Goal: Task Accomplishment & Management: Manage account settings

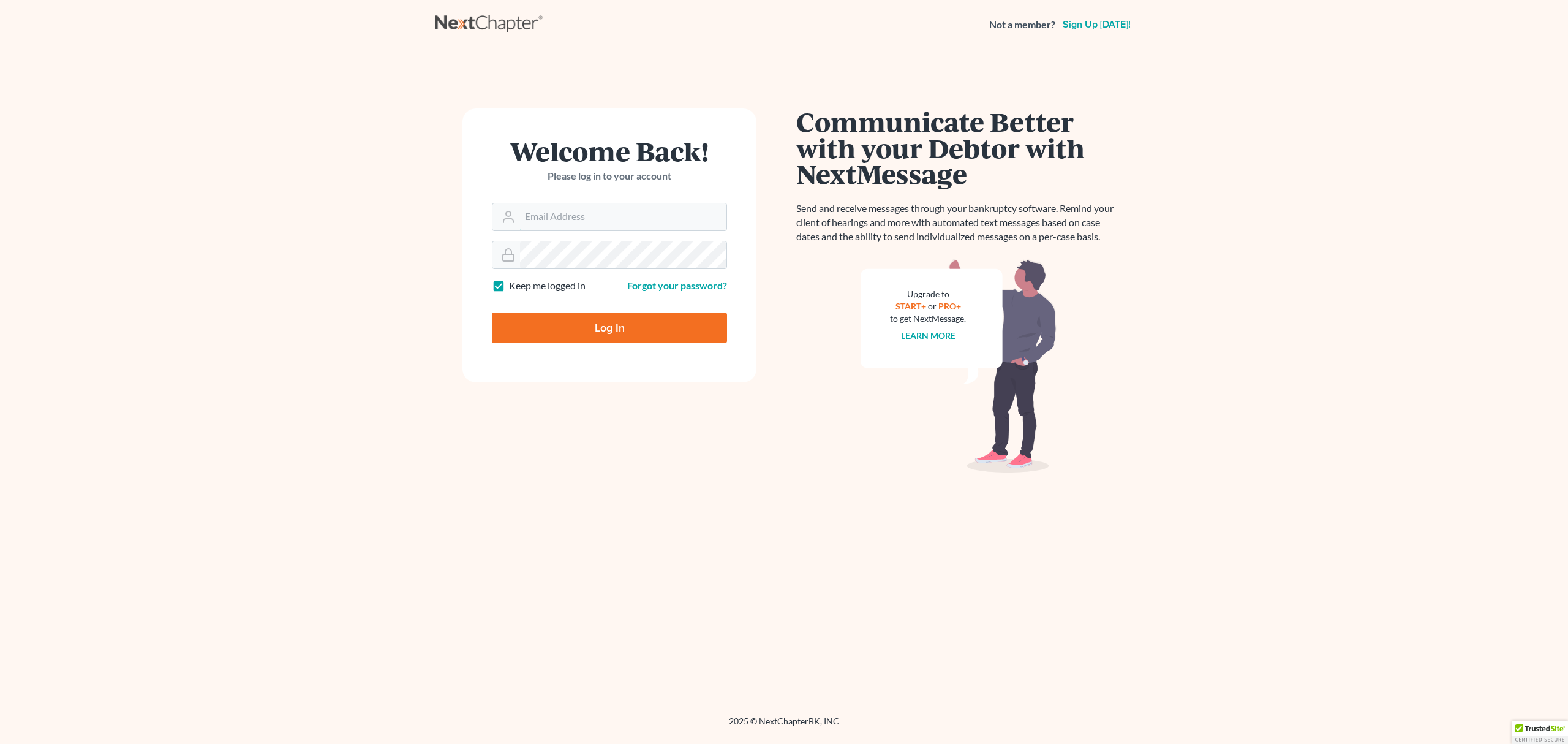
type input "[EMAIL_ADDRESS][DOMAIN_NAME]"
click at [597, 324] on input "Log In" at bounding box center [609, 327] width 235 height 30
type input "Thinking..."
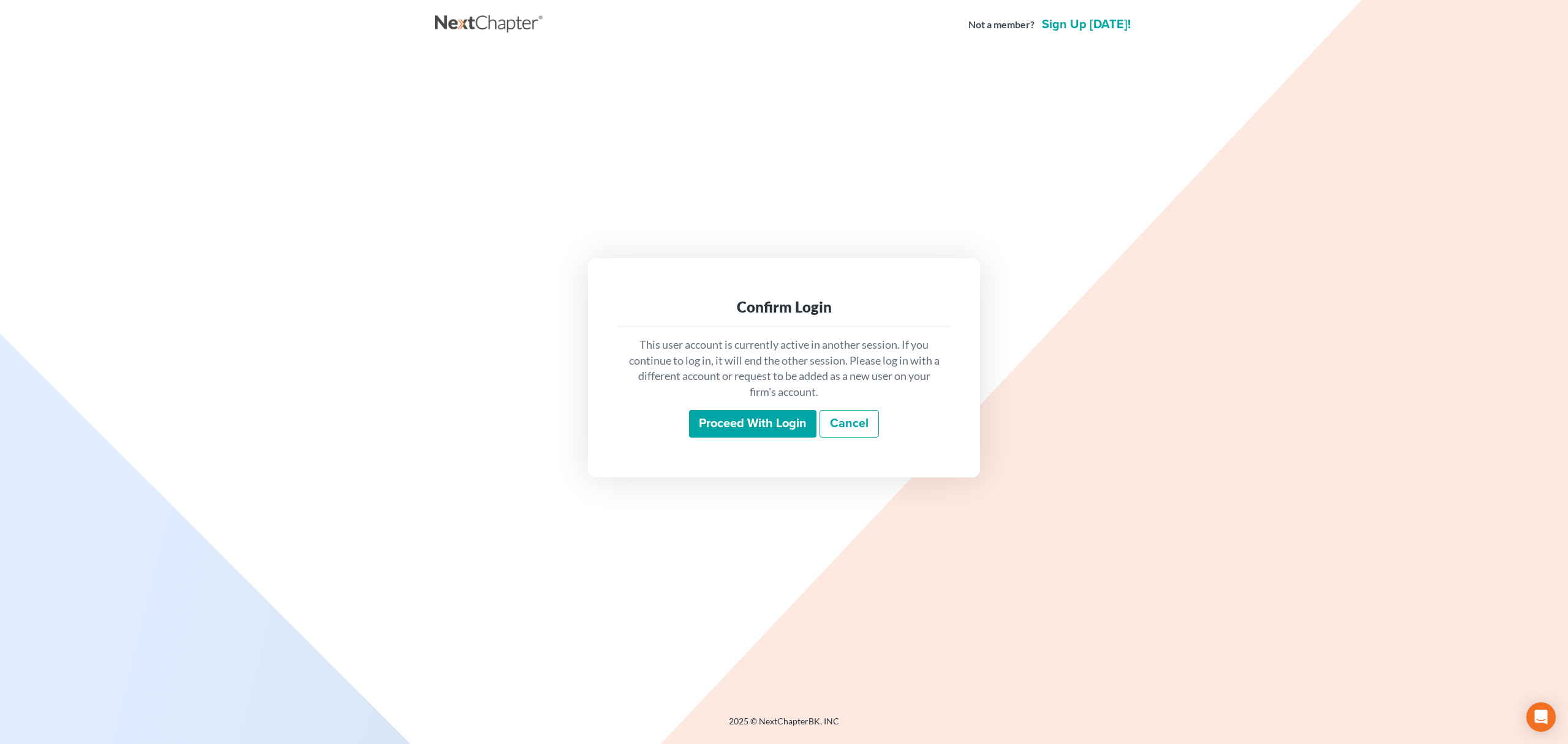
click at [719, 420] on input "Proceed with login" at bounding box center [753, 424] width 127 height 28
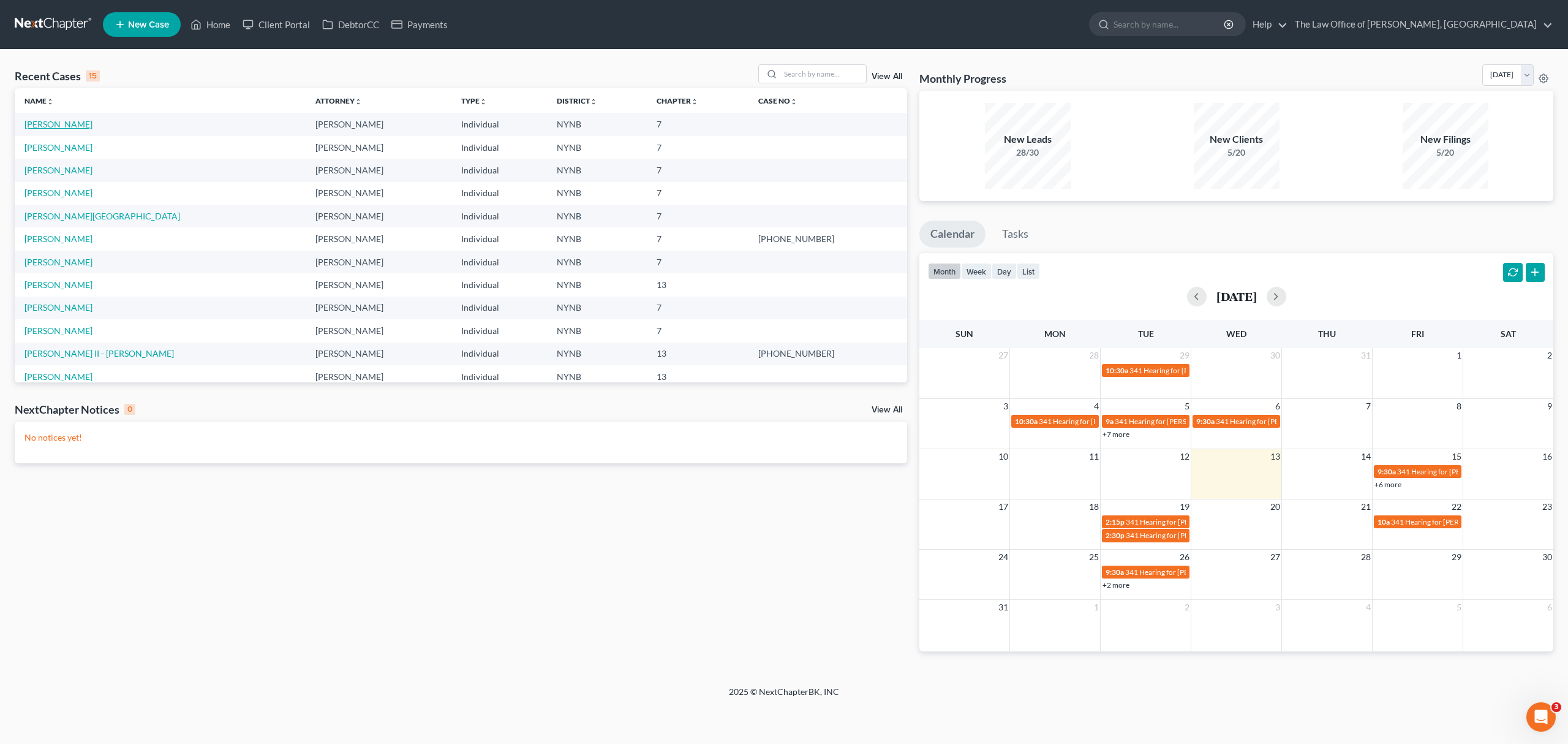
click at [52, 120] on link "Quillinan, Paige" at bounding box center [58, 124] width 68 height 10
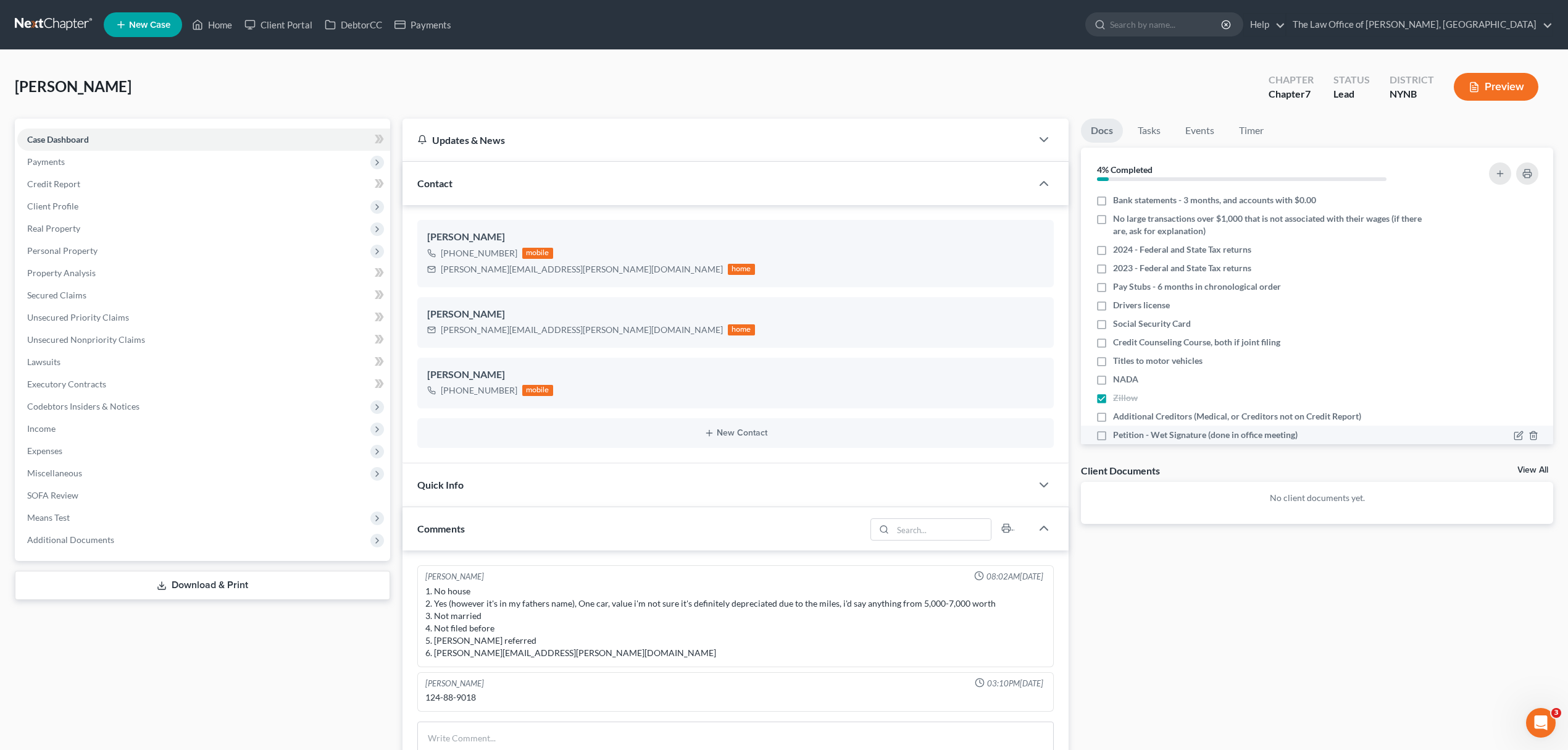
scroll to position [536, 0]
click at [1530, 469] on link "View All" at bounding box center [1532, 470] width 31 height 9
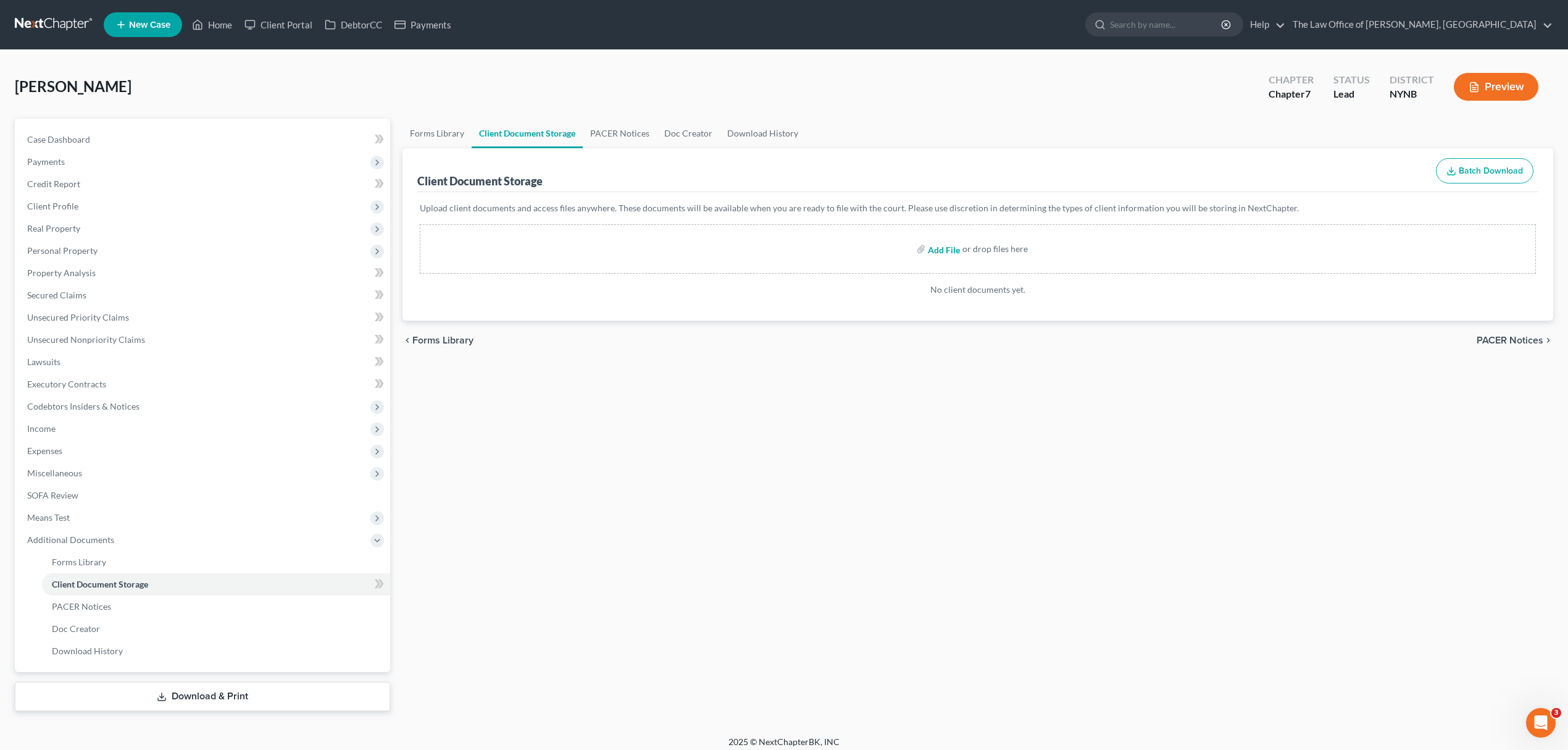
click at [944, 251] on input "file" at bounding box center [943, 249] width 30 height 22
type input "C:\fakepath\pquill bank stmt .pdf"
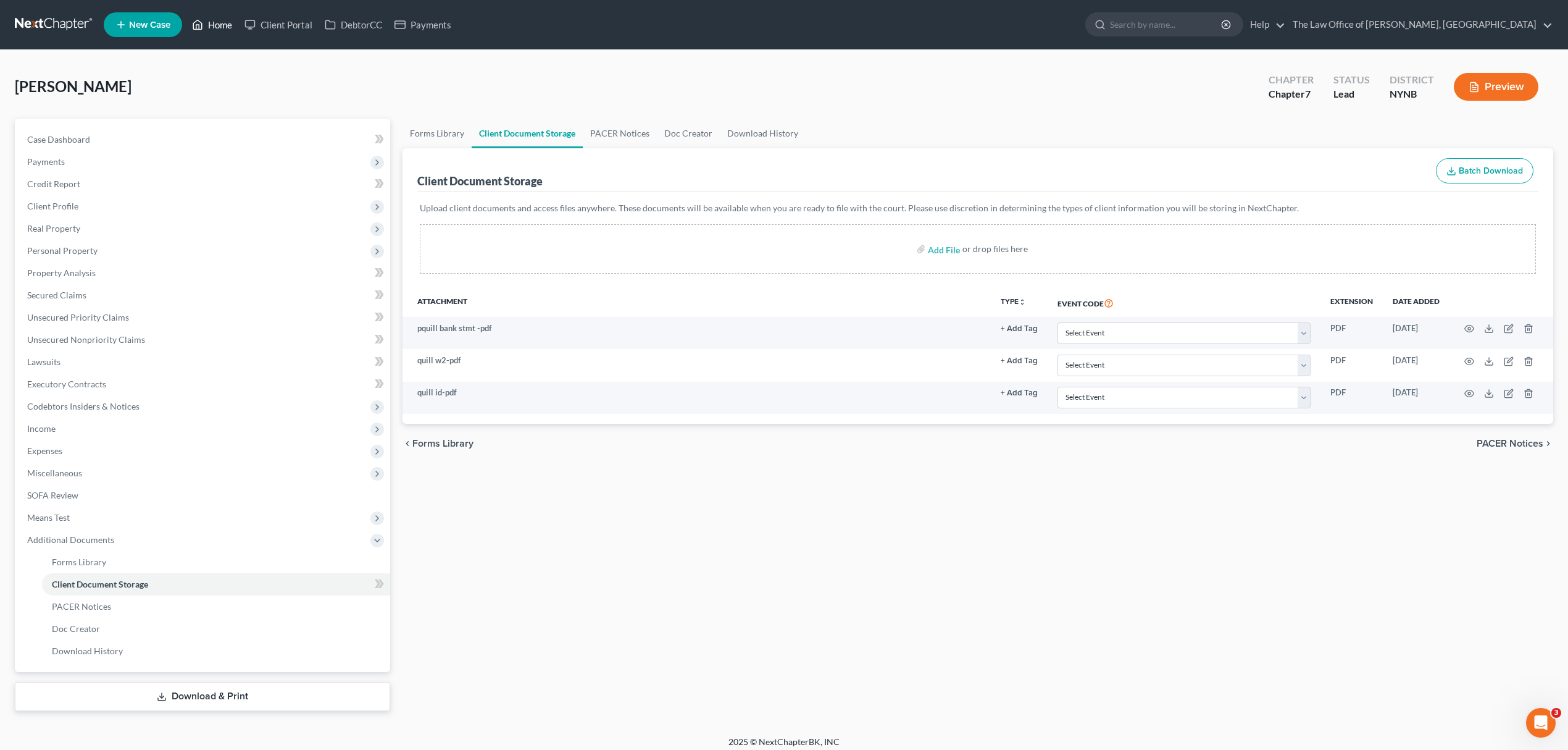
click at [219, 23] on link "Home" at bounding box center [212, 25] width 52 height 22
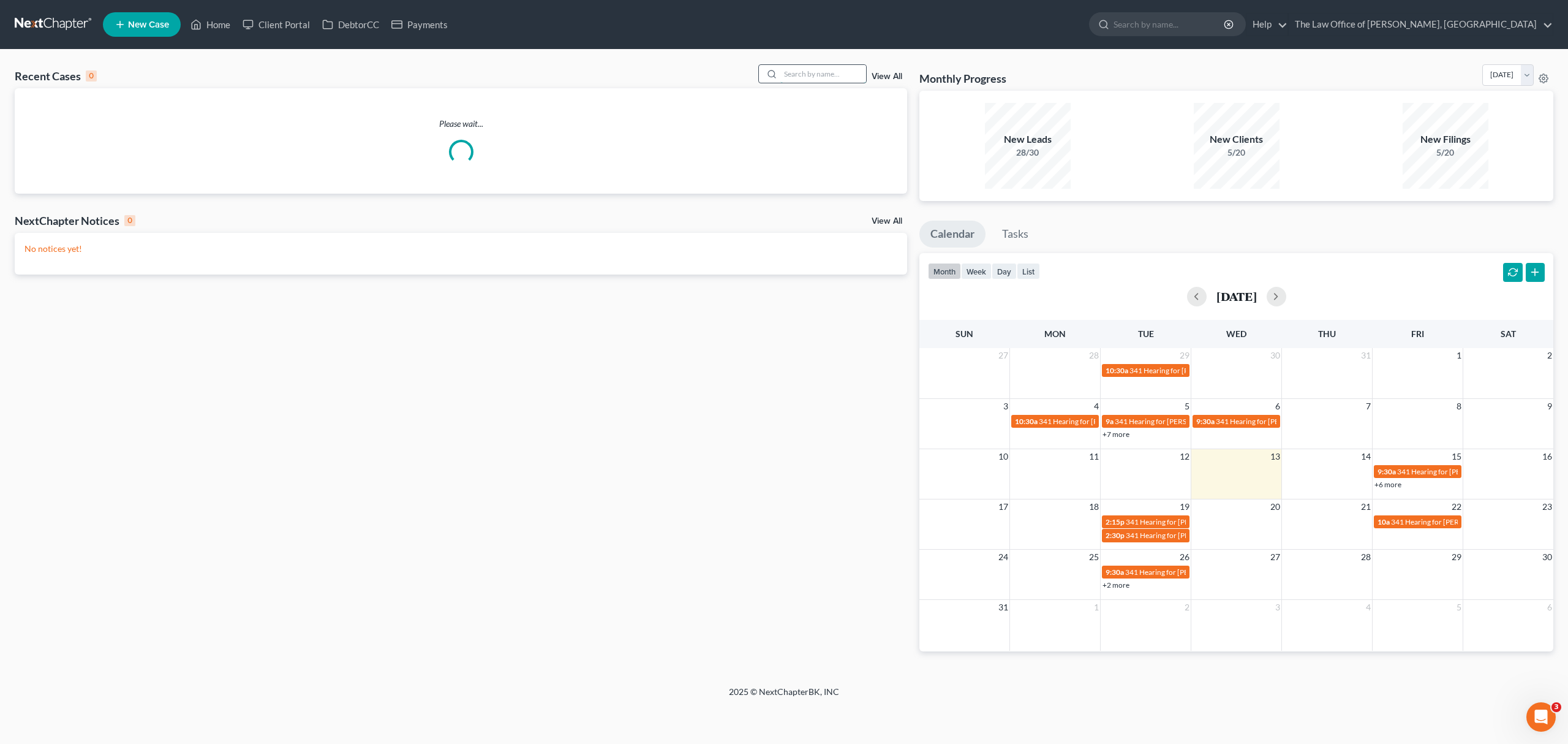
click at [811, 79] on input "search" at bounding box center [823, 74] width 86 height 18
type input "b"
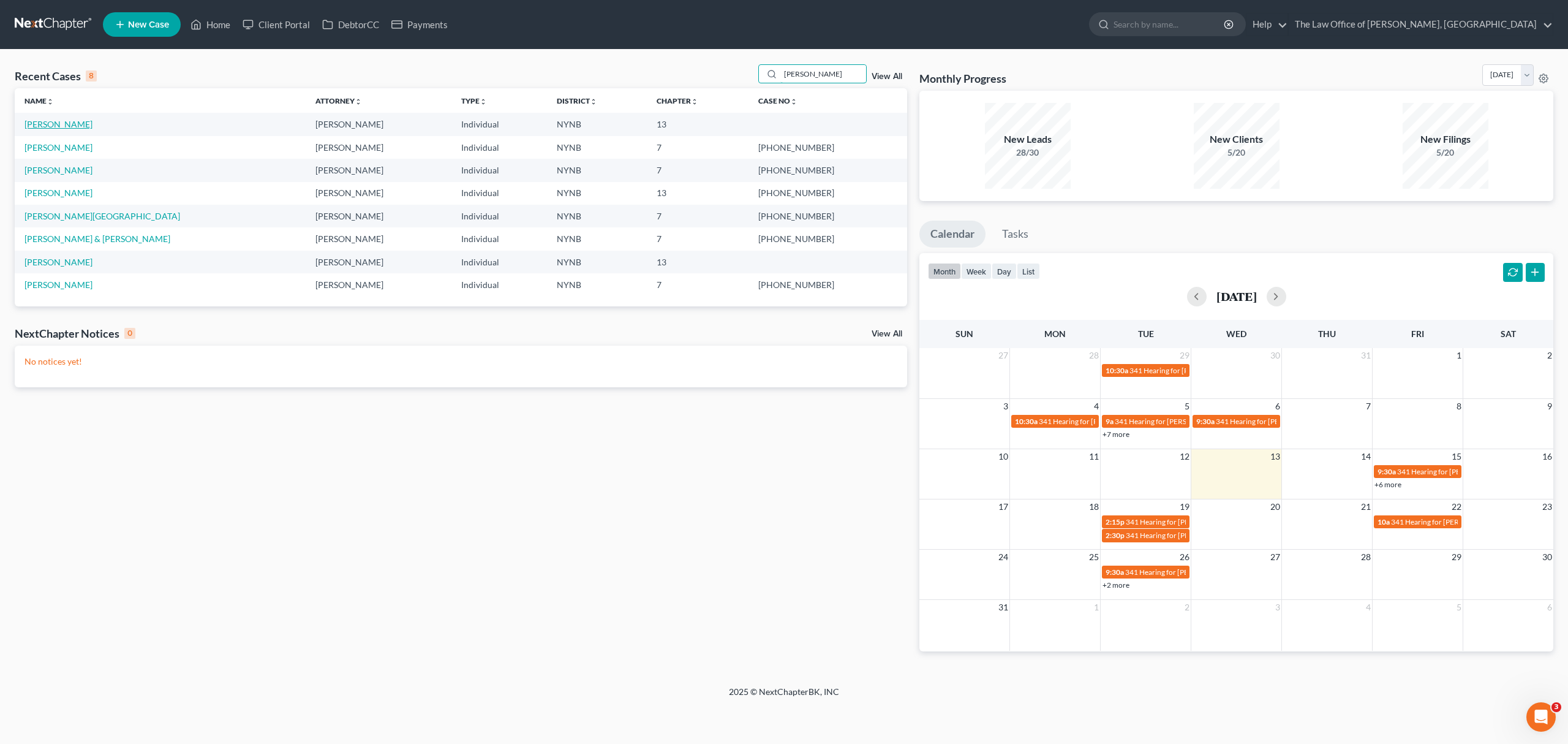
type input "fran"
click at [41, 123] on link "Francis, Robert" at bounding box center [58, 124] width 68 height 10
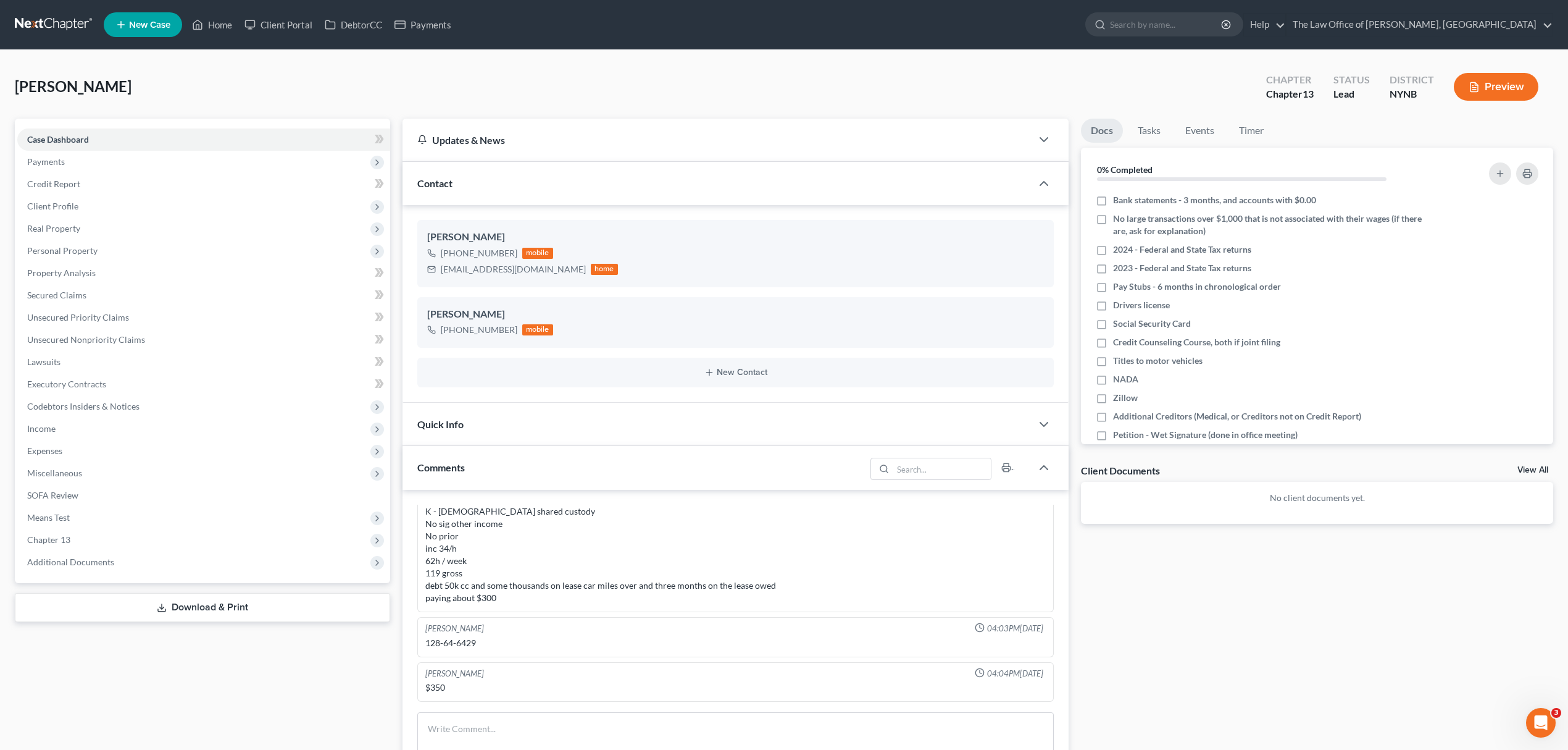
scroll to position [536, 0]
click at [1538, 472] on link "View All" at bounding box center [1532, 470] width 31 height 9
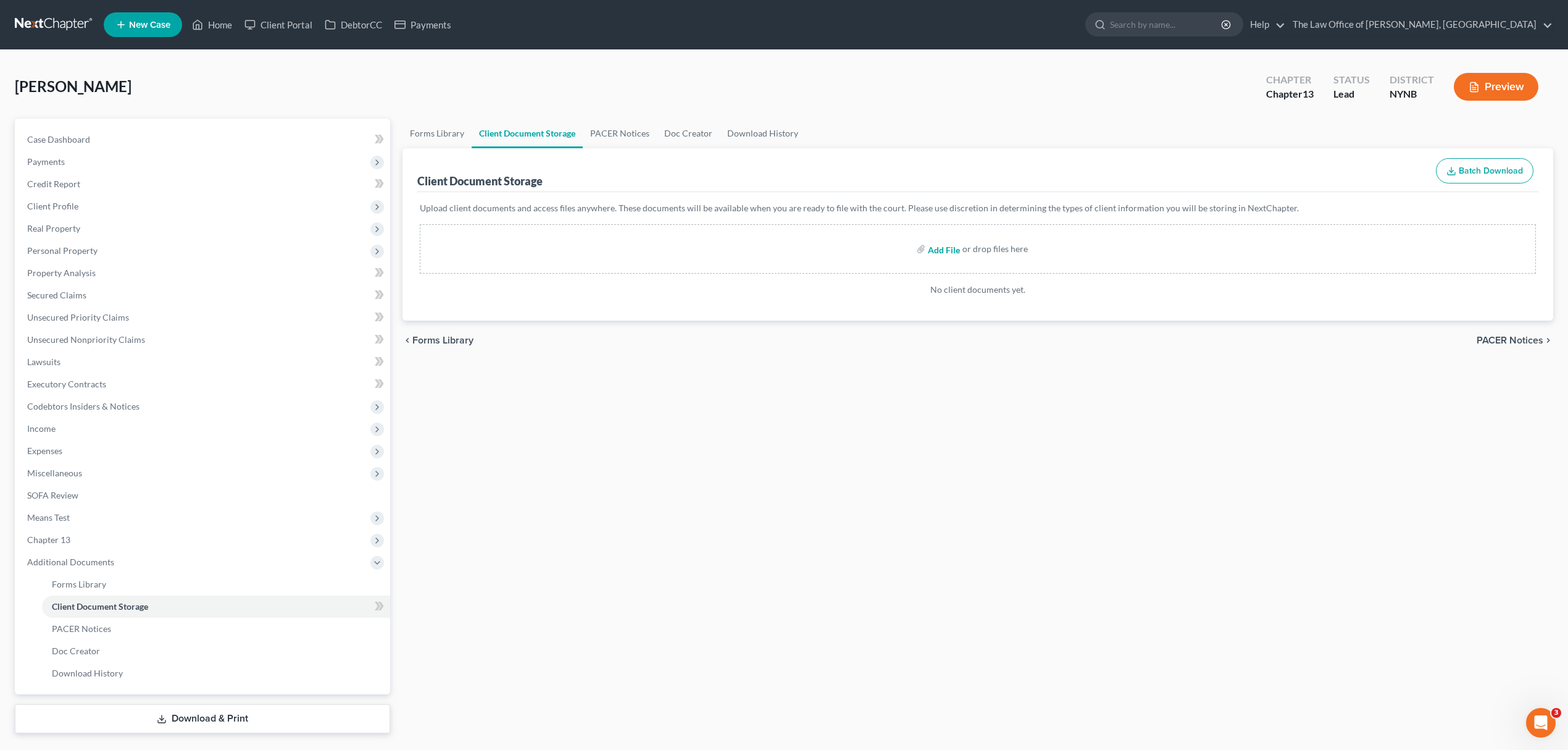
click at [947, 252] on input "file" at bounding box center [943, 249] width 30 height 22
type input "C:\fakepath\fran 23 tax.pdf"
